Goal: Check status: Check status

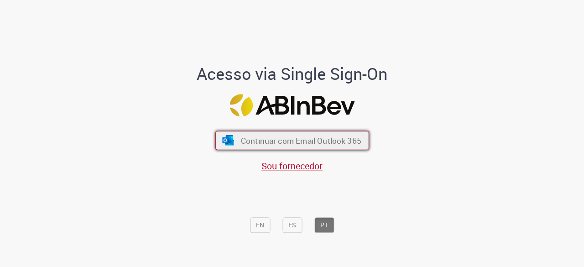
click at [347, 138] on span "Continuar com Email Outlook 365" at bounding box center [301, 141] width 121 height 10
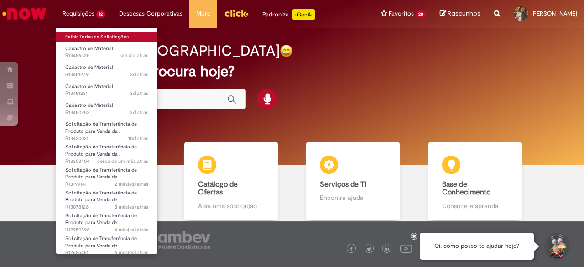
click at [88, 37] on link "Exibir Todas as Solicitações" at bounding box center [106, 37] width 101 height 10
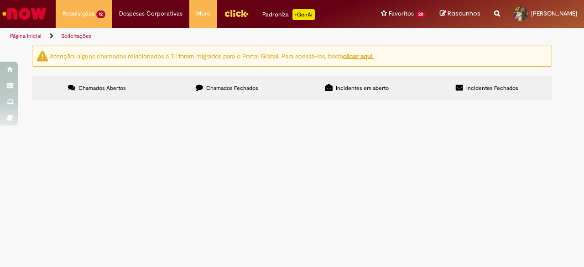
click at [213, 96] on label "Chamados Fechados" at bounding box center [227, 88] width 130 height 25
click at [0, 0] on input "Pesquisar" at bounding box center [0, 0] width 0 height 0
type input "**********"
click at [0, 0] on input "Pesquisar" at bounding box center [0, 0] width 0 height 0
type input "**********"
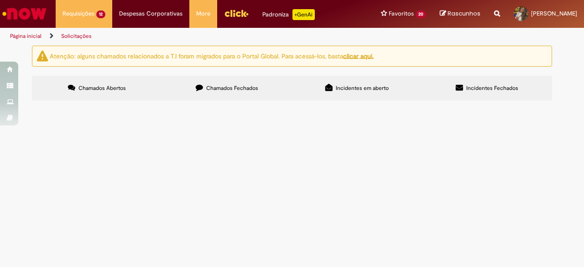
click at [0, 0] on span "Pesquisar" at bounding box center [0, 0] width 0 height 0
click at [0, 0] on img "recolher o estado da solicitação" at bounding box center [0, 0] width 0 height 0
click at [0, 0] on td at bounding box center [0, 0] width 0 height 0
click at [0, 0] on span "R13196701" at bounding box center [0, 0] width 0 height 0
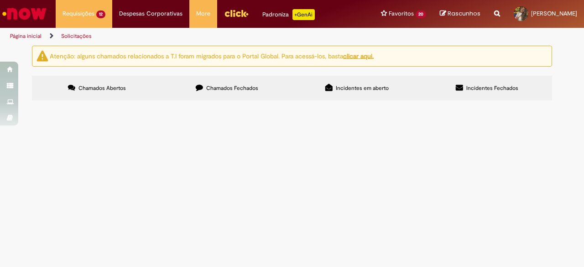
click at [0, 0] on span "R13196701" at bounding box center [0, 0] width 0 height 0
click at [0, 0] on td at bounding box center [0, 0] width 0 height 0
drag, startPoint x: 157, startPoint y: 182, endPoint x: 95, endPoint y: 155, distance: 67.9
click at [0, 0] on td at bounding box center [0, 0] width 0 height 0
click at [0, 0] on span "R13196701" at bounding box center [0, 0] width 0 height 0
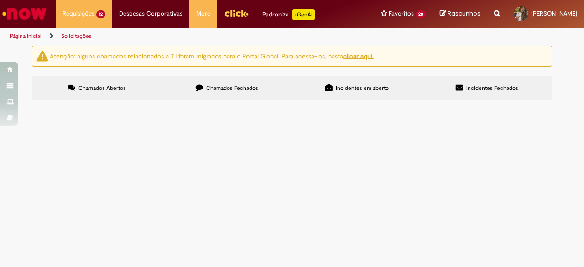
click at [0, 0] on span "R13196701" at bounding box center [0, 0] width 0 height 0
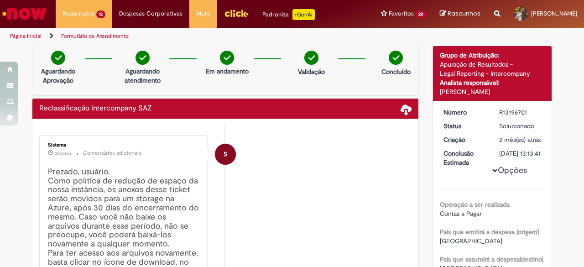
click at [227, 13] on img "Menu Cabeçalho" at bounding box center [236, 13] width 25 height 14
